Goal: Task Accomplishment & Management: Manage account settings

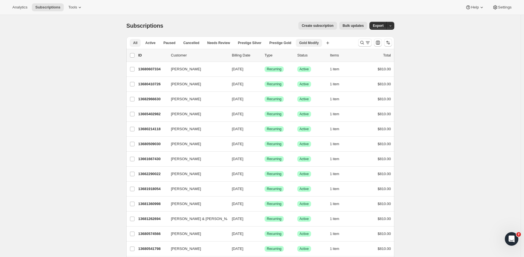
click at [311, 44] on span "Gold Modify" at bounding box center [308, 43] width 19 height 5
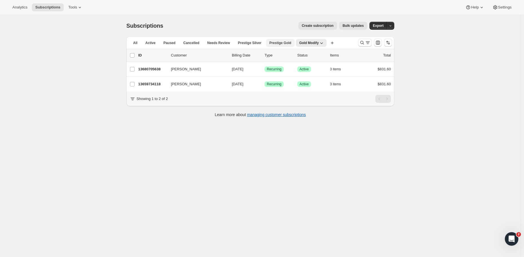
click at [283, 44] on span "Prestige Gold" at bounding box center [280, 43] width 22 height 5
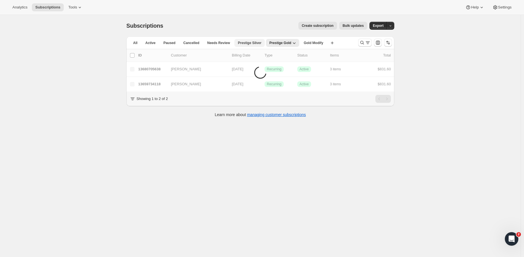
click at [248, 44] on span "Prestige Silver" at bounding box center [249, 43] width 23 height 5
click at [313, 44] on span "Gold Modify" at bounding box center [313, 43] width 19 height 5
click at [246, 33] on div "Subscriptions. This page is ready Subscriptions Create subscription Bulk update…" at bounding box center [260, 25] width 268 height 21
click at [70, 9] on button "Tools" at bounding box center [75, 7] width 21 height 8
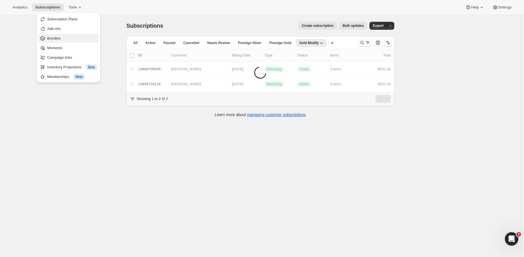
click at [65, 39] on span "Bundles" at bounding box center [72, 39] width 50 height 6
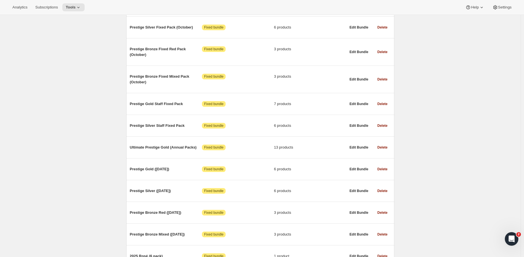
scroll to position [246, 0]
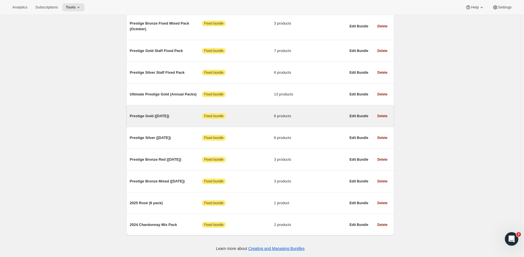
click at [185, 113] on span "Prestige Gold (June 2025)" at bounding box center [166, 116] width 72 height 6
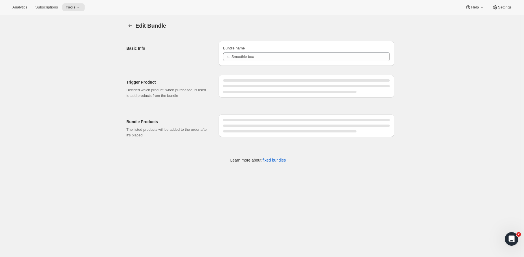
type input "Prestige Gold (June 2025)"
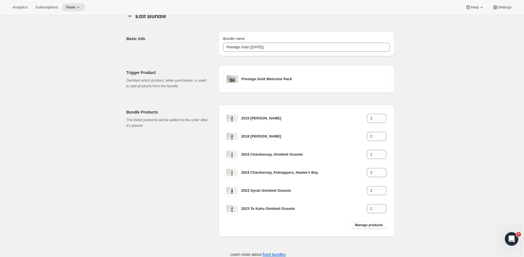
scroll to position [24, 0]
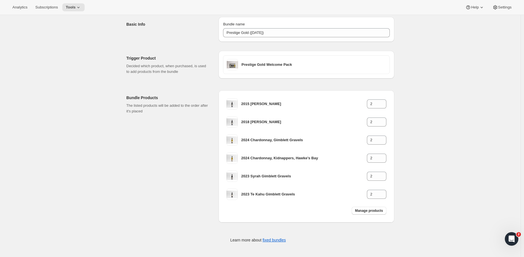
click at [446, 125] on div "Edit Bundle. This page is ready Edit Bundle Basic Info Bundle name Prestige Gol…" at bounding box center [260, 124] width 520 height 266
click at [442, 164] on div "Edit Bundle. This page is ready Edit Bundle Basic Info Bundle name Prestige Gol…" at bounding box center [260, 124] width 520 height 266
click at [424, 156] on div "Edit Bundle. This page is ready Edit Bundle Basic Info Bundle name Prestige Gol…" at bounding box center [260, 124] width 520 height 266
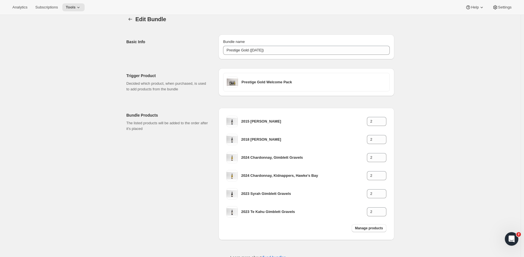
scroll to position [14, 0]
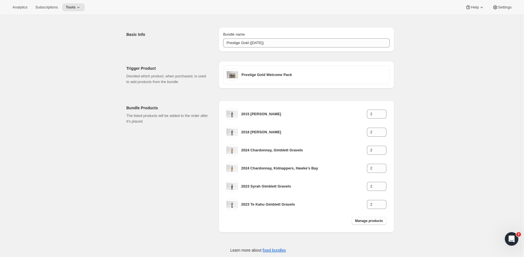
click at [136, 178] on div "Bundle Products The listed products will be added to the order after it's placed" at bounding box center [170, 166] width 88 height 132
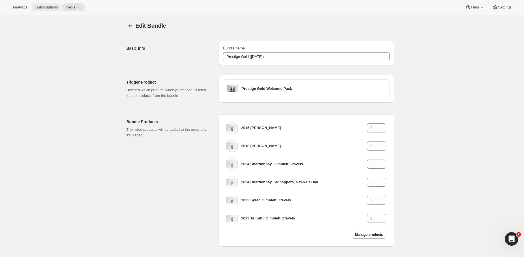
click at [41, 7] on span "Subscriptions" at bounding box center [46, 7] width 23 height 5
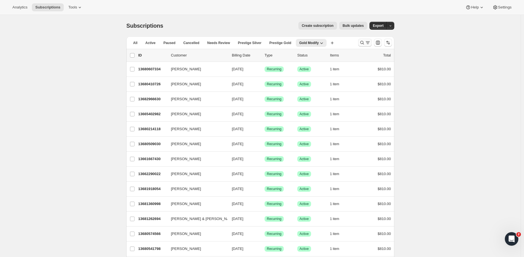
click at [366, 44] on div "Search and filter results" at bounding box center [364, 43] width 11 height 6
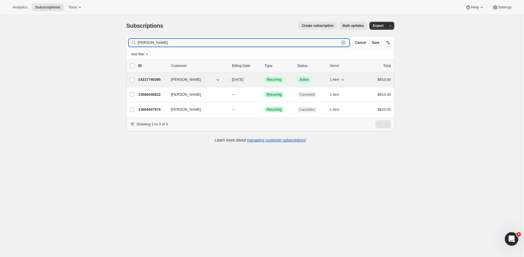
type input "mark rees"
click at [149, 80] on p "14217740390" at bounding box center [152, 80] width 28 height 6
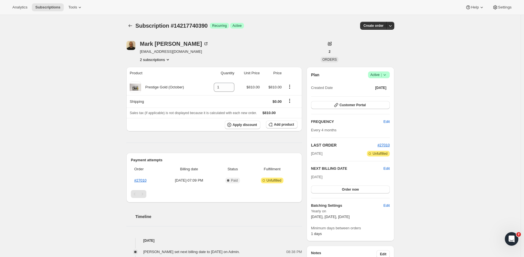
click at [403, 103] on div "Subscription #14217740390. This page is ready Subscription #14217740390 Success…" at bounding box center [260, 220] width 520 height 410
click at [373, 25] on span "Create order" at bounding box center [373, 25] width 20 height 5
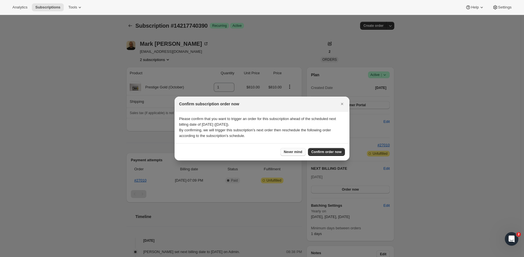
click at [290, 152] on span "Never mind" at bounding box center [293, 151] width 18 height 5
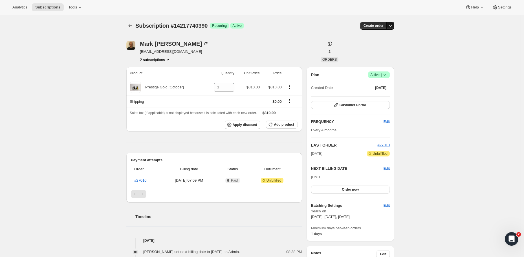
click at [392, 27] on icon "button" at bounding box center [390, 26] width 6 height 6
click at [363, 47] on span "Create custom one-time order" at bounding box center [368, 47] width 49 height 4
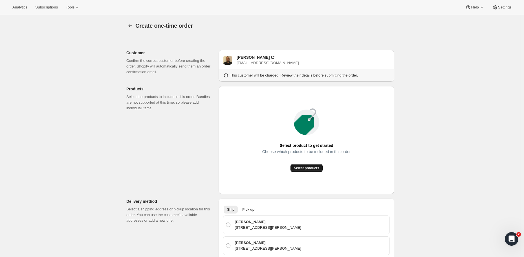
click at [306, 171] on button "Select products" at bounding box center [306, 168] width 32 height 8
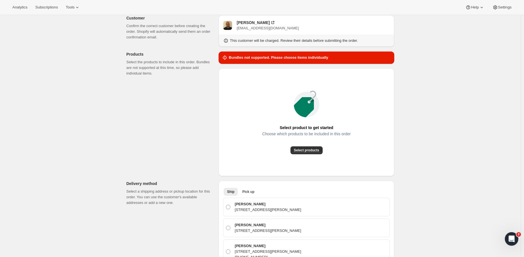
scroll to position [57, 0]
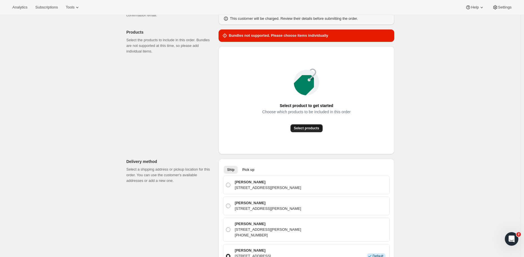
click at [299, 129] on span "Select products" at bounding box center [306, 128] width 25 height 5
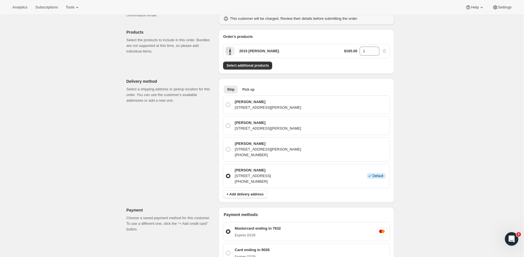
click at [436, 120] on div "Create one-time order. This page is ready Create one-time order Customer Confir…" at bounding box center [260, 215] width 520 height 514
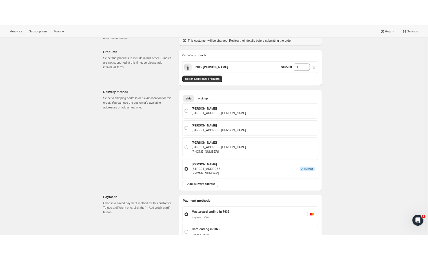
scroll to position [0, 0]
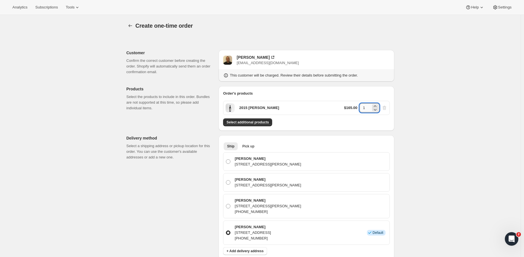
click at [369, 107] on input "1" at bounding box center [364, 107] width 11 height 9
click at [376, 106] on icon at bounding box center [375, 105] width 3 height 1
type input "2"
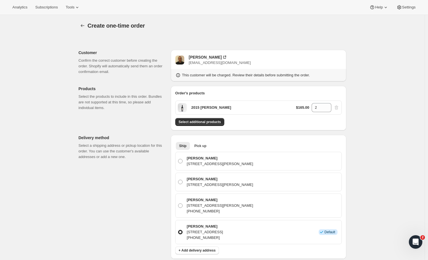
click at [188, 122] on span "Select additional products" at bounding box center [200, 122] width 42 height 5
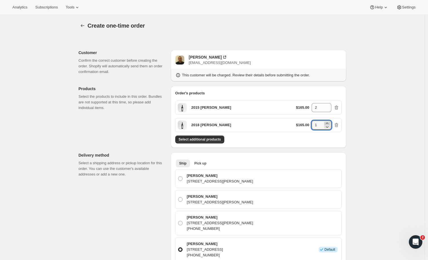
click at [328, 123] on icon at bounding box center [327, 123] width 3 height 1
type input "2"
click at [202, 138] on span "Select additional products" at bounding box center [200, 139] width 42 height 5
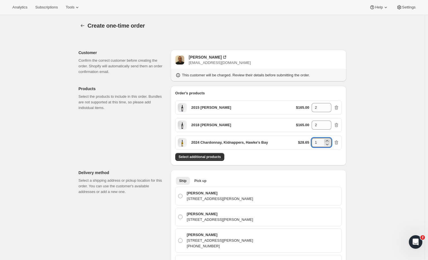
click at [328, 141] on icon at bounding box center [327, 140] width 3 height 1
type input "2"
click at [211, 157] on span "Select additional products" at bounding box center [200, 157] width 42 height 5
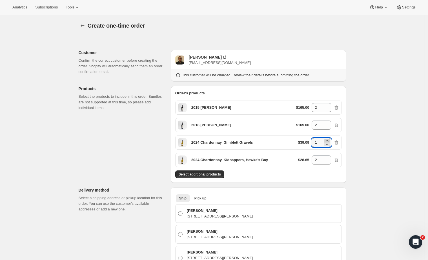
click at [329, 141] on icon at bounding box center [328, 141] width 6 height 6
type input "2"
click at [338, 142] on icon "button" at bounding box center [337, 143] width 4 height 4
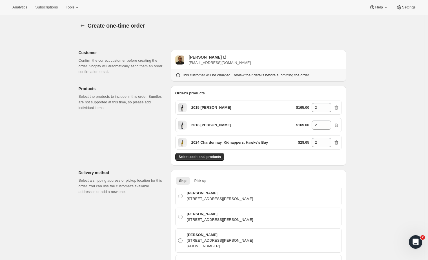
click at [337, 143] on icon "button" at bounding box center [337, 143] width 1 height 2
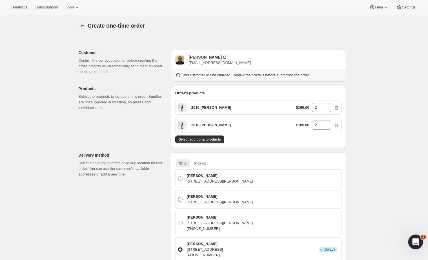
click at [419, 239] on div "Open Intercom Messenger" at bounding box center [415, 241] width 19 height 19
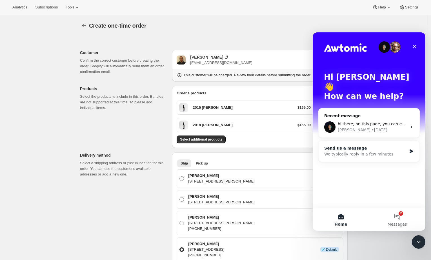
click at [372, 145] on div "Send us a message" at bounding box center [366, 148] width 83 height 6
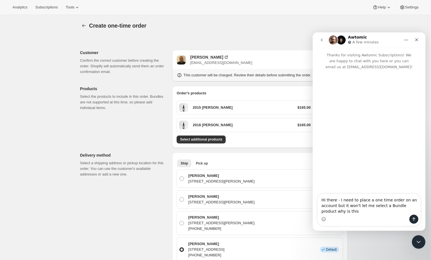
type textarea "Hi there - I need to place a one time order on an account but it won't let me s…"
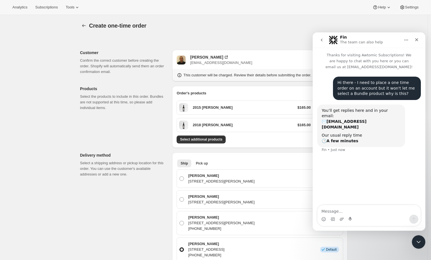
click at [241, 25] on div "Create one-time order" at bounding box center [167, 26] width 157 height 8
click at [323, 41] on icon "go back" at bounding box center [322, 40] width 5 height 5
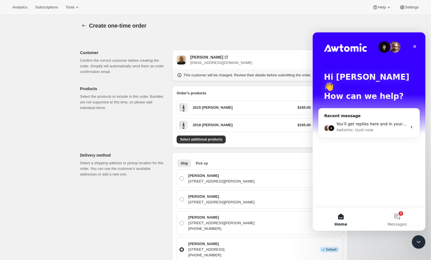
click at [272, 26] on div "Create one-time order" at bounding box center [214, 26] width 268 height 8
click at [415, 46] on icon "Close" at bounding box center [415, 46] width 3 height 3
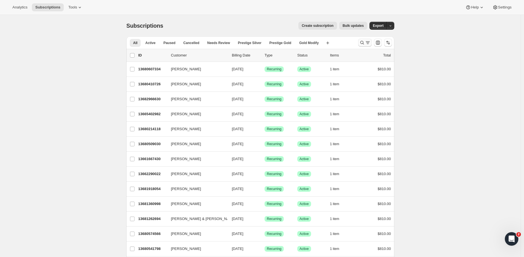
click at [362, 44] on icon "Search and filter results" at bounding box center [362, 43] width 6 height 6
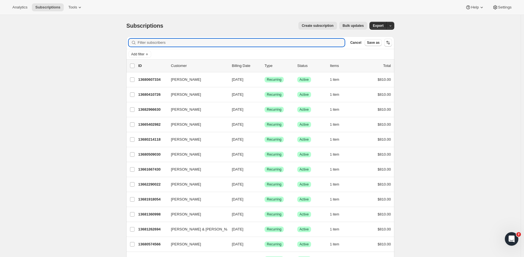
paste input "adam boyd <a.j.boyd@me.com"
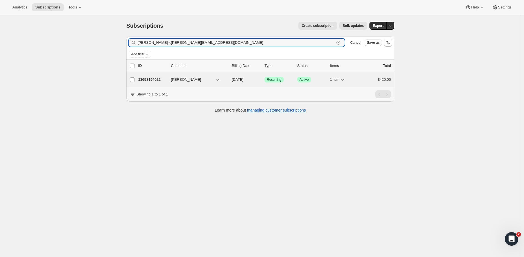
type input "adam boyd <a.j.boyd@me.com"
click at [149, 80] on p "13658194022" at bounding box center [152, 80] width 28 height 6
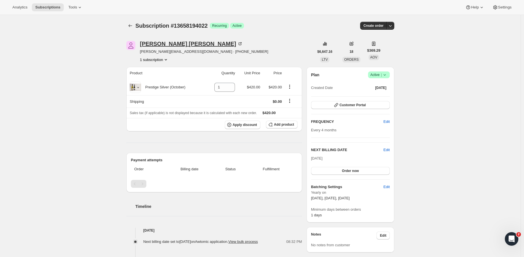
click at [159, 43] on div "Adam Boyd" at bounding box center [191, 44] width 103 height 6
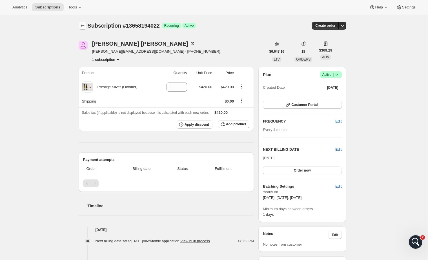
click at [84, 24] on icon "Subscriptions" at bounding box center [83, 26] width 6 height 6
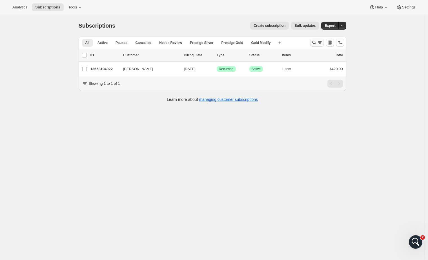
click at [317, 42] on icon "Search and filter results" at bounding box center [315, 43] width 6 height 6
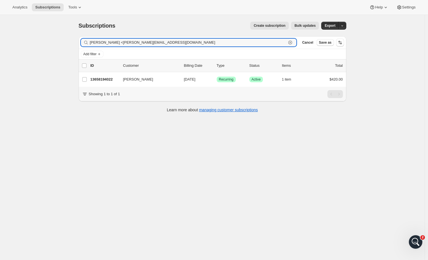
drag, startPoint x: 148, startPoint y: 45, endPoint x: 68, endPoint y: 45, distance: 80.6
click at [68, 45] on div "Subscriptions. This page is ready Subscriptions Create subscription Bulk update…" at bounding box center [212, 145] width 425 height 260
type input "[PERSON_NAME]"
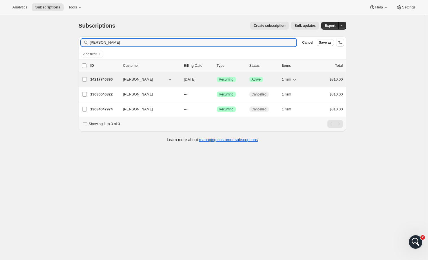
click at [104, 81] on p "14217740390" at bounding box center [105, 80] width 28 height 6
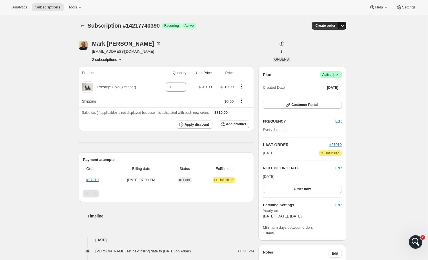
click at [345, 26] on icon "button" at bounding box center [343, 26] width 6 height 6
click at [314, 48] on span "Create custom one-time order" at bounding box center [320, 47] width 49 height 4
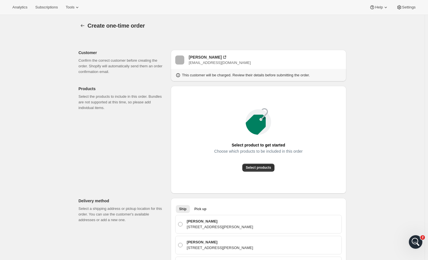
radio input "true"
click at [258, 169] on span "Select products" at bounding box center [258, 168] width 25 height 5
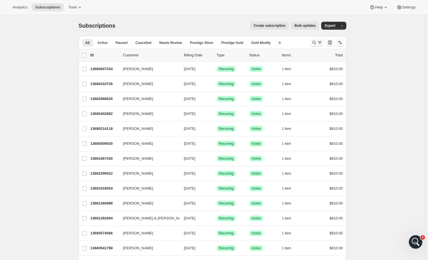
click at [320, 44] on icon "Search and filter results" at bounding box center [320, 43] width 6 height 6
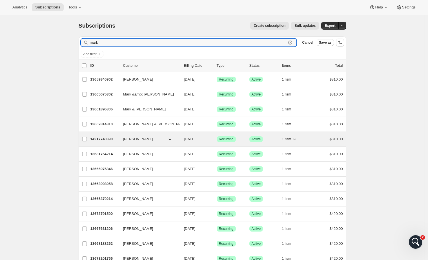
type input "mark"
click at [144, 138] on button "[PERSON_NAME]" at bounding box center [148, 139] width 56 height 9
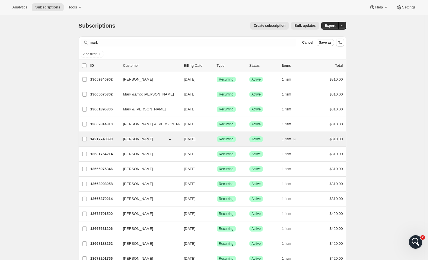
click at [107, 138] on p "14217740390" at bounding box center [105, 139] width 28 height 6
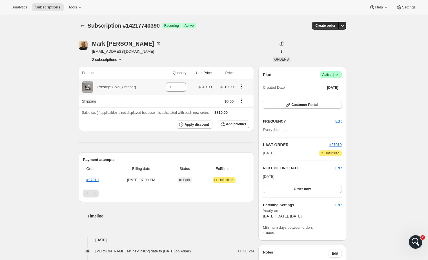
click at [244, 87] on icon "Product actions" at bounding box center [242, 87] width 6 height 6
click at [244, 47] on div "Mark Rees mark@reesmoore.co.nz 2 subscriptions" at bounding box center [172, 51] width 187 height 21
click at [234, 124] on span "Add product" at bounding box center [236, 124] width 20 height 5
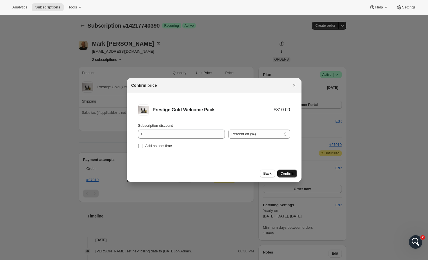
click at [288, 171] on button "Confirm" at bounding box center [287, 174] width 20 height 8
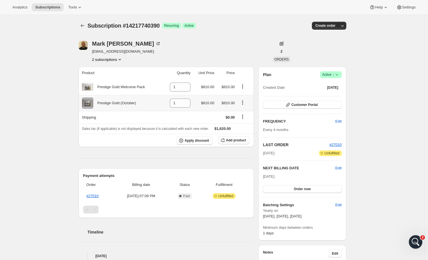
click at [243, 104] on icon "Product actions" at bounding box center [242, 104] width 1 height 1
click at [220, 100] on td "$810.00" at bounding box center [226, 103] width 21 height 16
click at [237, 37] on div "Mark Rees mark@reesmoore.co.nz 2 subscriptions 2 ORDERS Product Quantity Unit P…" at bounding box center [210, 220] width 272 height 376
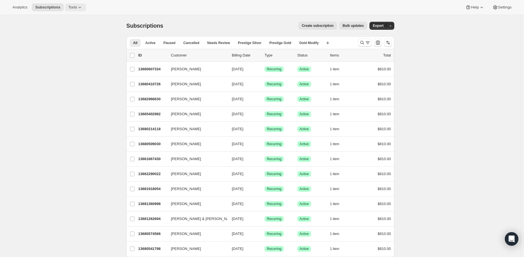
click at [70, 5] on button "Tools" at bounding box center [75, 7] width 21 height 8
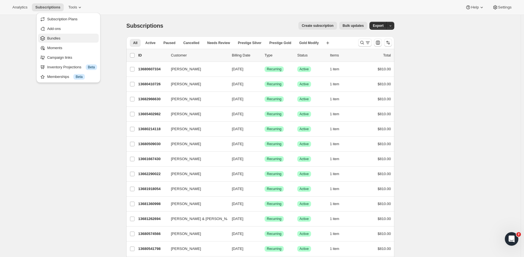
click at [61, 37] on span "Bundles" at bounding box center [72, 39] width 50 height 6
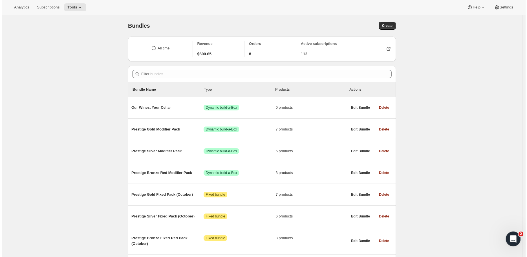
drag, startPoint x: 512, startPoint y: 237, endPoint x: 1001, endPoint y: 465, distance: 540.0
click at [512, 237] on icon "Open Intercom Messenger" at bounding box center [512, 237] width 9 height 9
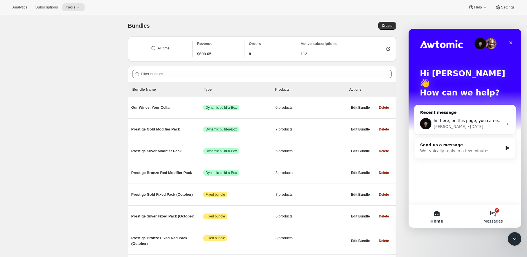
click at [493, 215] on button "2 Messages" at bounding box center [493, 216] width 56 height 23
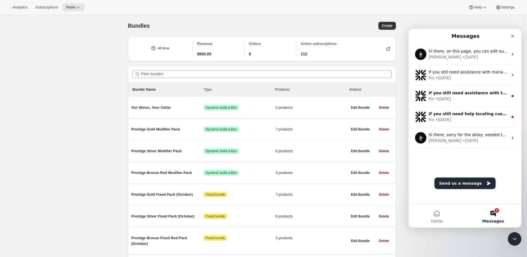
click at [462, 183] on button "Send us a message" at bounding box center [464, 182] width 61 height 11
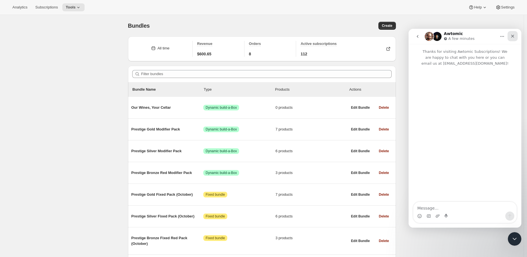
click at [512, 39] on div "Close" at bounding box center [512, 36] width 10 height 10
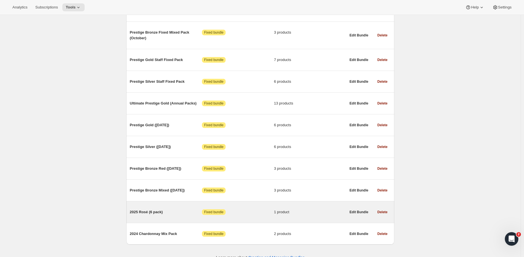
scroll to position [246, 0]
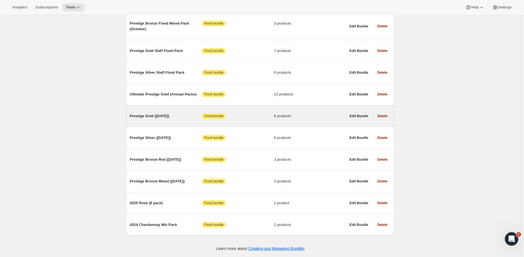
click at [167, 113] on span "Prestige Gold (June 2025)" at bounding box center [166, 116] width 72 height 6
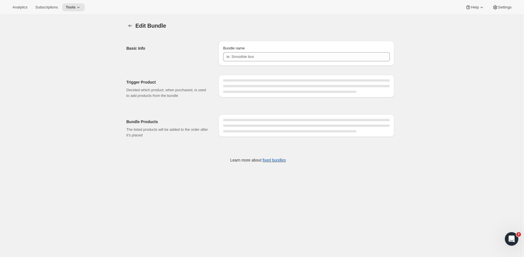
type input "Prestige Gold (June 2025)"
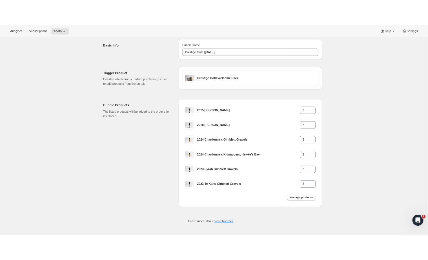
scroll to position [20, 0]
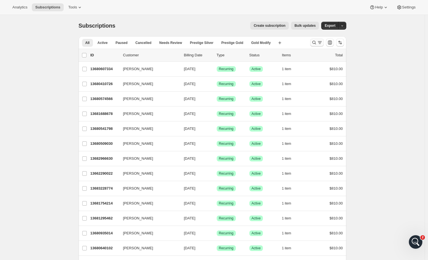
click at [317, 43] on icon "Search and filter results" at bounding box center [315, 43] width 6 height 6
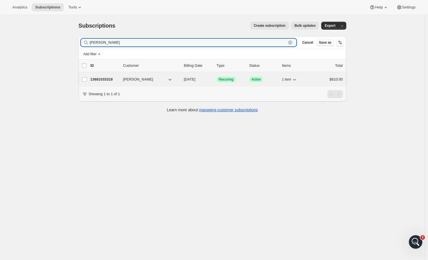
type input "Paul han"
click at [101, 79] on p "13681033318" at bounding box center [105, 80] width 28 height 6
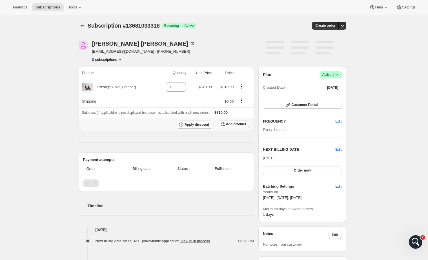
click at [240, 124] on span "Add product" at bounding box center [236, 124] width 20 height 5
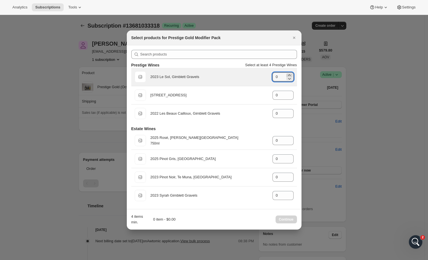
click at [290, 74] on icon ":ro5:" at bounding box center [290, 75] width 6 height 6
click at [290, 79] on icon ":ro5:" at bounding box center [290, 79] width 6 height 6
type input "1"
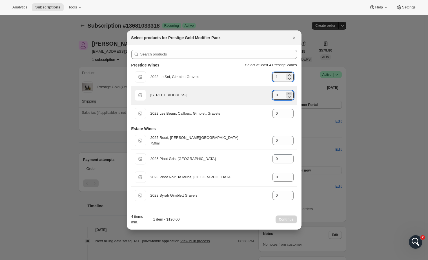
click at [290, 92] on icon ":ro5:" at bounding box center [290, 94] width 6 height 6
type input "2"
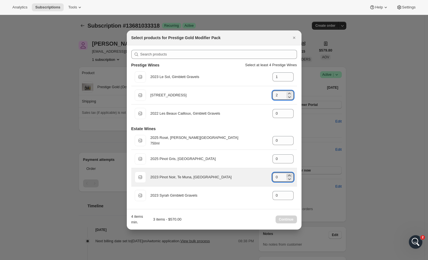
click at [289, 176] on icon ":ro5:" at bounding box center [289, 175] width 3 height 1
type input "3"
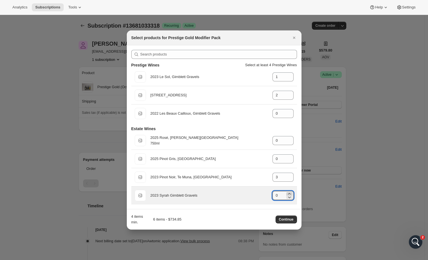
click at [290, 193] on icon ":ro5:" at bounding box center [290, 194] width 6 height 6
click at [292, 198] on icon ":ro5:" at bounding box center [290, 198] width 6 height 6
type input "2"
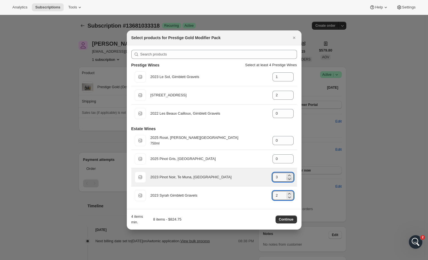
click at [290, 179] on icon ":ro5:" at bounding box center [290, 179] width 6 height 6
type input "2"
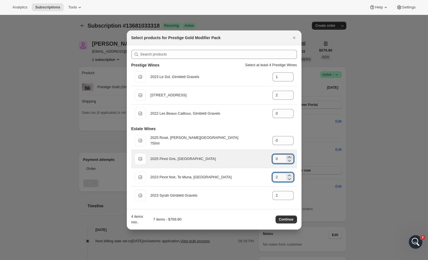
click at [289, 156] on icon ":ro5:" at bounding box center [290, 158] width 6 height 6
type input "2"
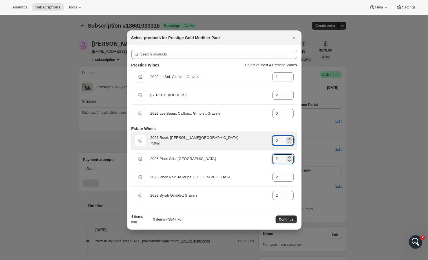
click at [290, 139] on icon ":ro5:" at bounding box center [290, 139] width 6 height 6
type input "2"
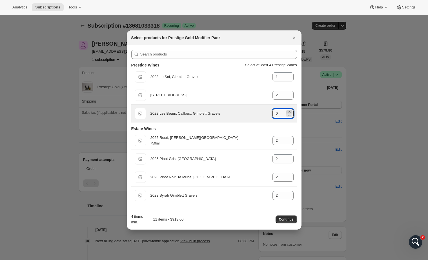
click at [289, 112] on icon ":ro5:" at bounding box center [290, 112] width 6 height 6
type input "1"
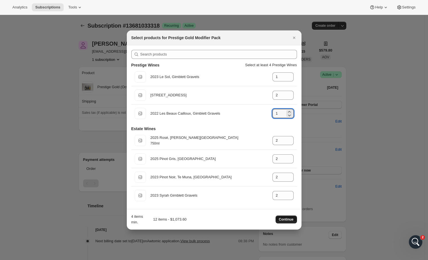
click at [287, 219] on span "Continue" at bounding box center [286, 219] width 15 height 5
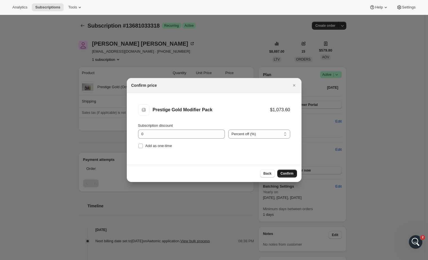
click at [286, 173] on span "Confirm" at bounding box center [287, 173] width 13 height 5
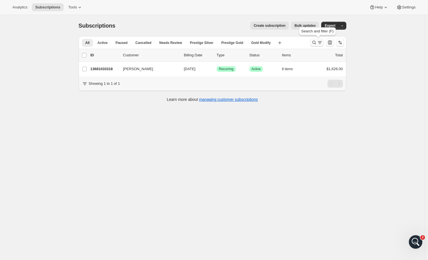
click at [317, 43] on icon "Search and filter results" at bounding box center [315, 43] width 6 height 6
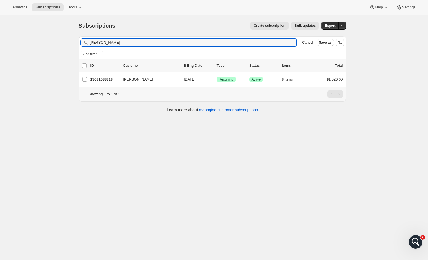
drag, startPoint x: 114, startPoint y: 43, endPoint x: 60, endPoint y: 41, distance: 53.9
click at [59, 41] on div "Subscriptions. This page is ready Subscriptions Create subscription Bulk update…" at bounding box center [212, 145] width 425 height 260
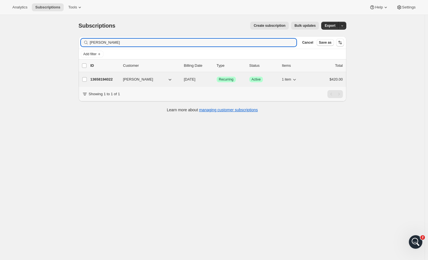
type input "Adam boy"
click at [101, 80] on p "13658194022" at bounding box center [105, 80] width 28 height 6
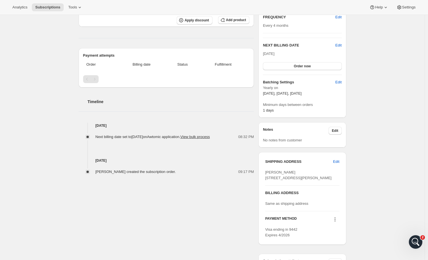
scroll to position [161, 0]
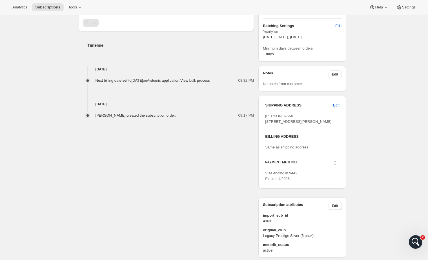
drag, startPoint x: 268, startPoint y: 116, endPoint x: 300, endPoint y: 137, distance: 37.8
click at [300, 125] on div "[PERSON_NAME] [STREET_ADDRESS][PERSON_NAME]" at bounding box center [302, 118] width 74 height 11
drag, startPoint x: 300, startPoint y: 137, endPoint x: 276, endPoint y: 128, distance: 25.5
click at [299, 125] on div "[PERSON_NAME] [STREET_ADDRESS][PERSON_NAME]" at bounding box center [302, 118] width 74 height 11
drag, startPoint x: 266, startPoint y: 122, endPoint x: 292, endPoint y: 137, distance: 29.8
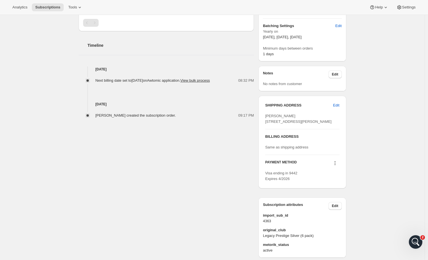
click at [292, 137] on div "SHIPPING ADDRESS Edit Adam Boyd 42 Clifton Road Herne Bay Auckland AUK, 1011 Ne…" at bounding box center [303, 142] width 88 height 93
copy span "42 Clifton Road Herne Bay Auckland AUK, 1011 New Zealand"
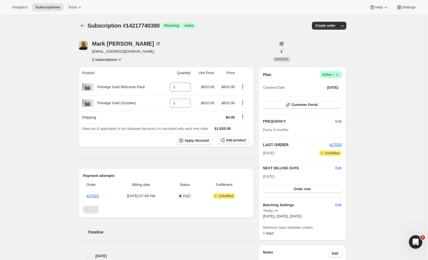
click at [85, 45] on img "Mark Rees" at bounding box center [83, 45] width 9 height 9
click at [83, 44] on img "Mark Rees" at bounding box center [83, 45] width 9 height 9
click at [84, 43] on img "Mark Rees" at bounding box center [83, 45] width 9 height 9
click at [246, 102] on icon "Product actions" at bounding box center [243, 103] width 6 height 6
click at [251, 31] on div "Subscription #14217740390. This page is ready Subscription #14217740390 Success…" at bounding box center [213, 25] width 268 height 21
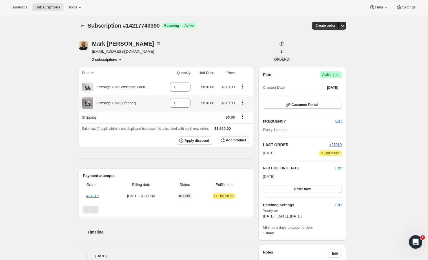
click at [246, 103] on icon "Product actions" at bounding box center [243, 103] width 6 height 6
click at [224, 32] on div "Subscription #14217740390. This page is ready Subscription #14217740390 Success…" at bounding box center [213, 25] width 268 height 21
click at [243, 103] on icon "Product actions" at bounding box center [242, 102] width 1 height 1
click at [246, 113] on span "Remove" at bounding box center [241, 114] width 14 height 4
type input "0"
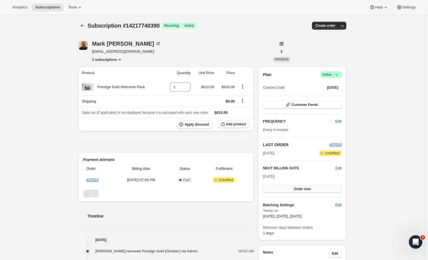
click at [305, 190] on span "Order now" at bounding box center [302, 189] width 17 height 5
click at [297, 191] on span "Click to confirm" at bounding box center [303, 189] width 26 height 5
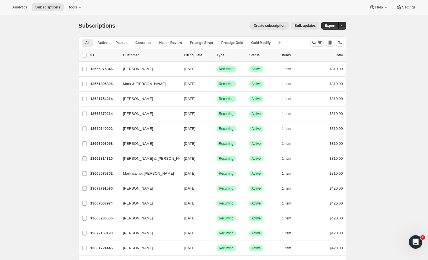
click at [321, 44] on icon "Search and filter results" at bounding box center [320, 43] width 6 height 6
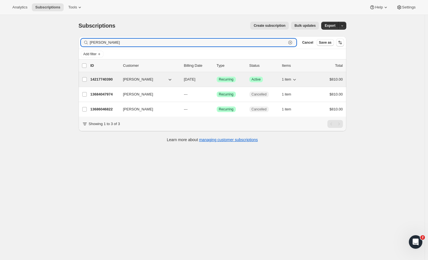
type input "[PERSON_NAME]"
click at [106, 79] on p "14217740390" at bounding box center [105, 80] width 28 height 6
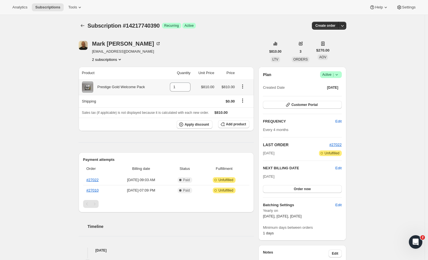
click at [244, 87] on icon "Product actions" at bounding box center [243, 87] width 6 height 6
click at [237, 153] on div "Payment attempts Order Billing date Status Fulfillment #27022 [DATE] · 09:03 AM…" at bounding box center [167, 183] width 176 height 60
click at [235, 124] on span "Add product" at bounding box center [236, 124] width 20 height 5
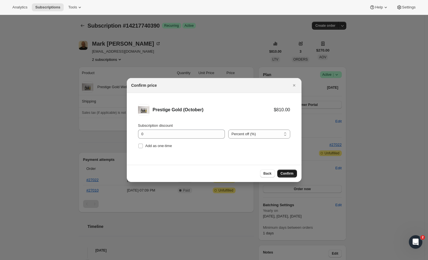
click at [285, 174] on span "Confirm" at bounding box center [287, 173] width 13 height 5
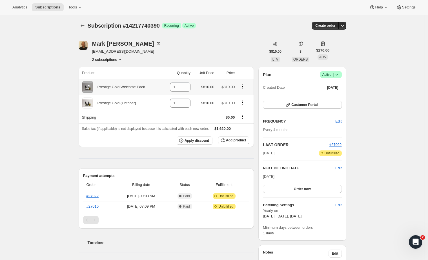
click at [244, 88] on icon "Product actions" at bounding box center [243, 87] width 6 height 6
click at [239, 57] on div "[PERSON_NAME] [EMAIL_ADDRESS][DOMAIN_NAME] 2 subscriptions" at bounding box center [172, 51] width 187 height 21
click at [246, 87] on icon "Product actions" at bounding box center [243, 87] width 6 height 6
click at [245, 96] on span "Remove" at bounding box center [241, 98] width 14 height 4
type input "0"
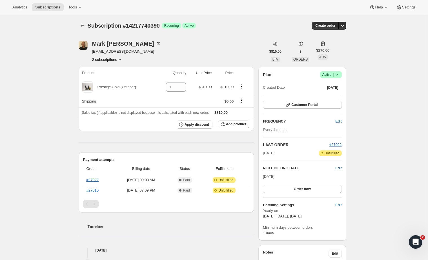
click at [339, 169] on span "Edit" at bounding box center [339, 169] width 6 height 6
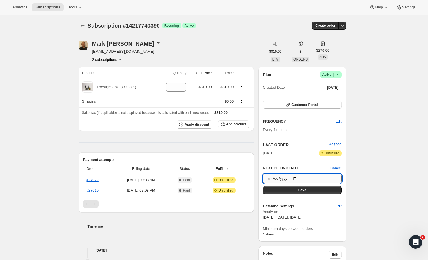
click at [300, 179] on input "[DATE]" at bounding box center [302, 179] width 79 height 10
type input "[DATE]"
click at [328, 191] on button "Save" at bounding box center [302, 190] width 79 height 8
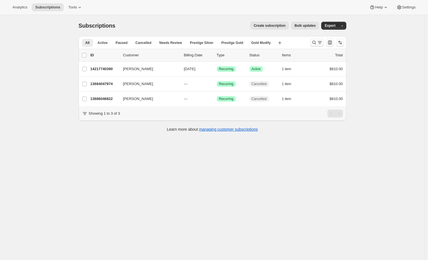
click at [319, 41] on icon "Search and filter results" at bounding box center [320, 43] width 6 height 6
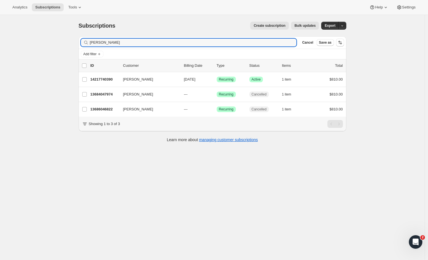
drag, startPoint x: 124, startPoint y: 45, endPoint x: 67, endPoint y: 42, distance: 57.0
click at [67, 42] on div "Subscriptions. This page is ready Subscriptions Create subscription Bulk update…" at bounding box center [212, 145] width 425 height 260
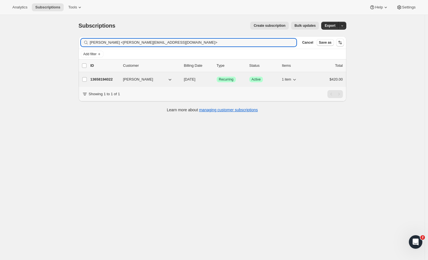
type input "[PERSON_NAME] <[PERSON_NAME][EMAIL_ADDRESS][DOMAIN_NAME]>"
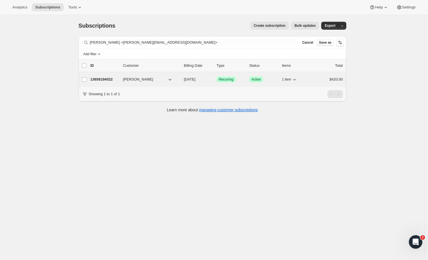
click at [103, 79] on p "13658194022" at bounding box center [105, 80] width 28 height 6
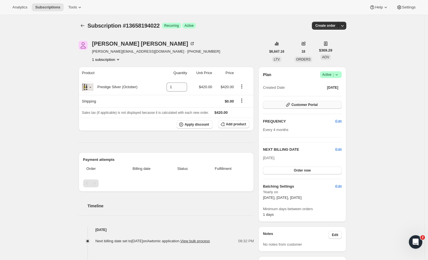
click at [298, 105] on span "Customer Portal" at bounding box center [305, 105] width 26 height 5
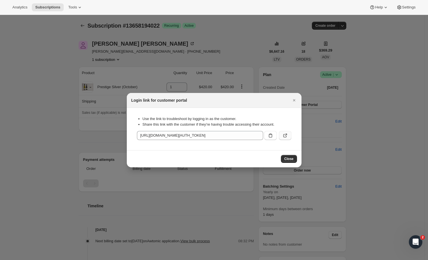
click at [289, 138] on button ":r3d:" at bounding box center [285, 135] width 12 height 9
click at [287, 136] on icon ":r3d:" at bounding box center [286, 136] width 6 height 6
